Goal: Task Accomplishment & Management: Manage account settings

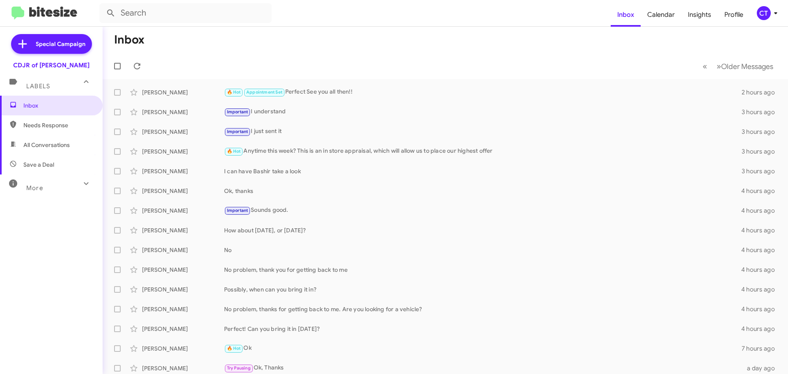
click at [767, 18] on div "CT" at bounding box center [764, 13] width 14 height 14
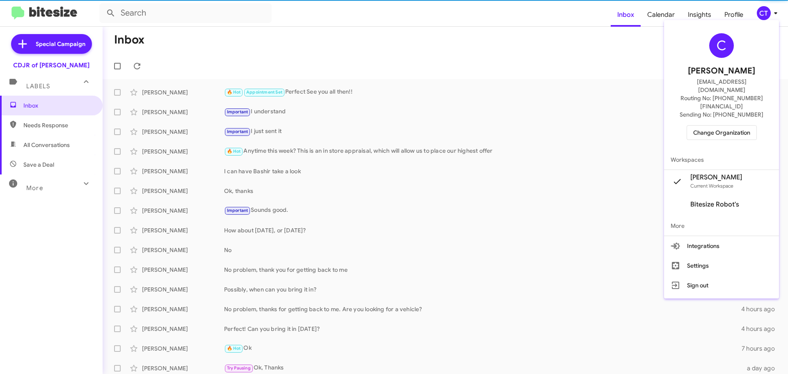
click at [730, 126] on span "Change Organization" at bounding box center [721, 133] width 57 height 14
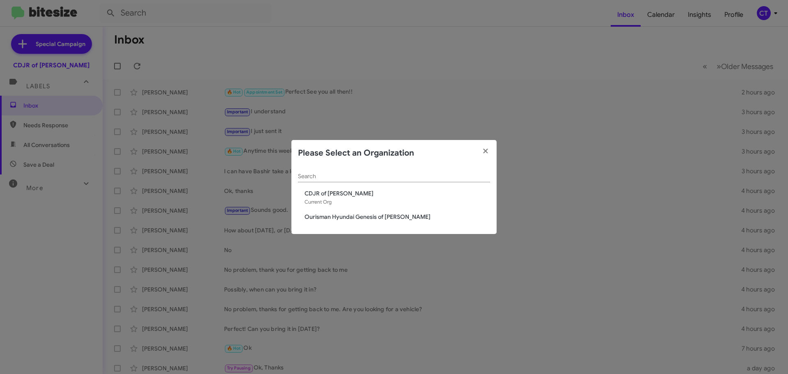
click at [311, 219] on span "Ourisman Hyundai Genesis of [PERSON_NAME]" at bounding box center [398, 217] width 186 height 8
